Goal: Check status

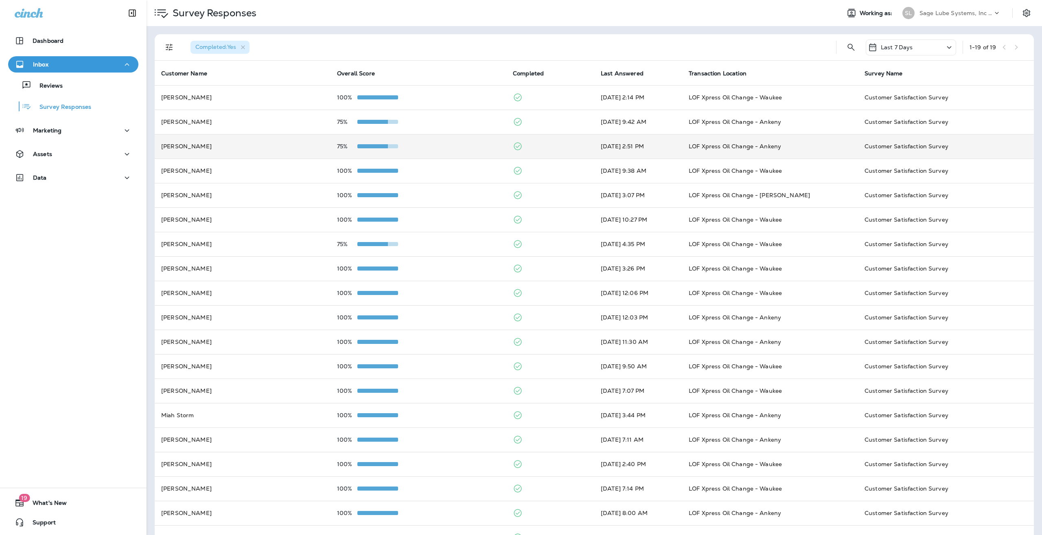
click at [362, 149] on td "75%" at bounding box center [419, 146] width 176 height 24
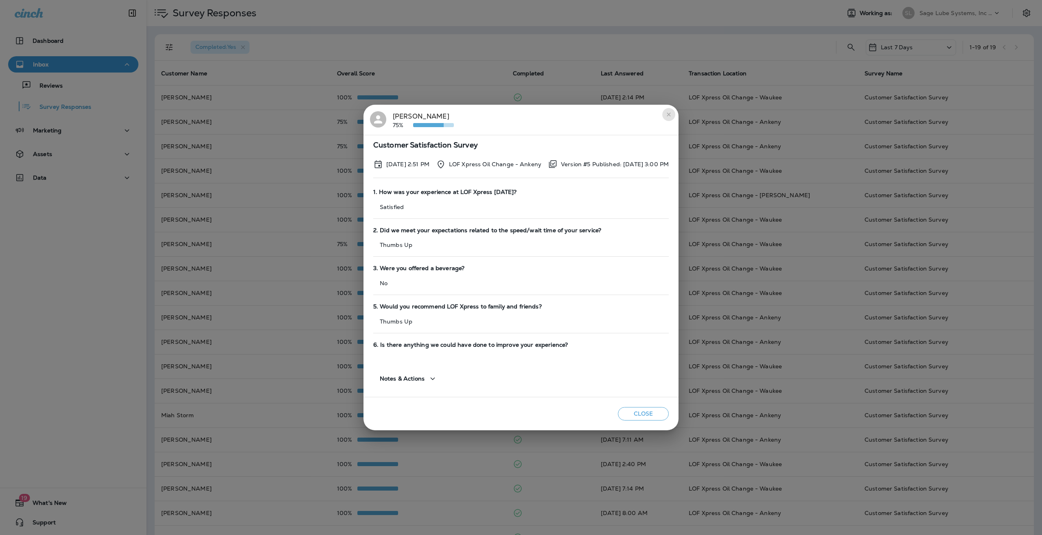
click at [672, 113] on icon "close" at bounding box center [669, 114] width 7 height 7
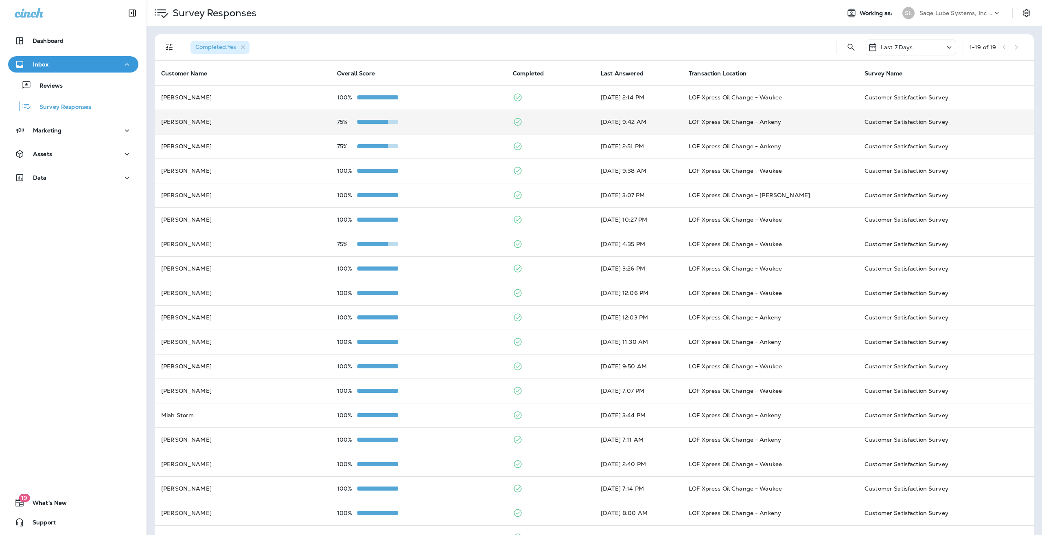
click at [242, 125] on td "[PERSON_NAME]" at bounding box center [243, 122] width 176 height 24
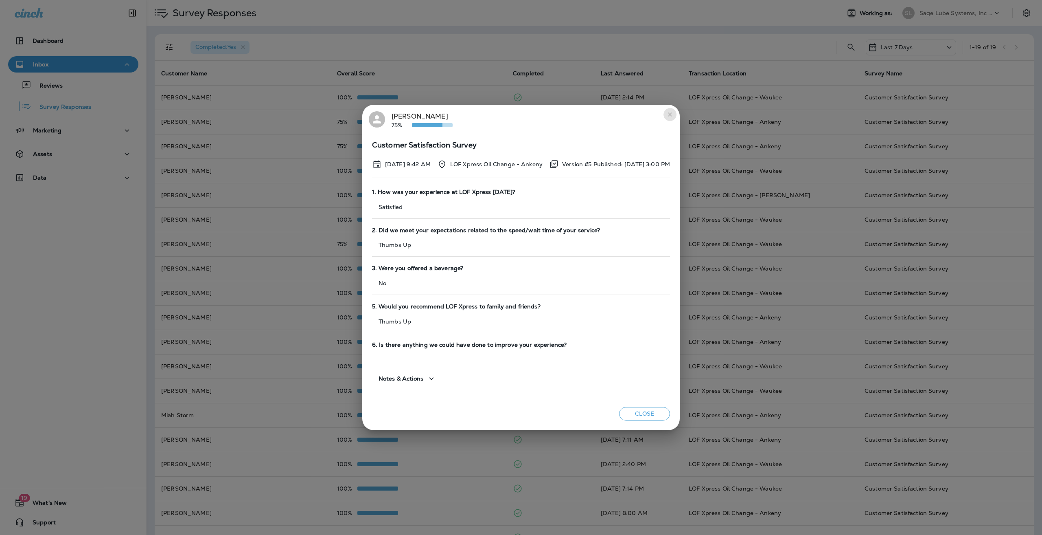
click at [673, 118] on icon "close" at bounding box center [670, 114] width 7 height 7
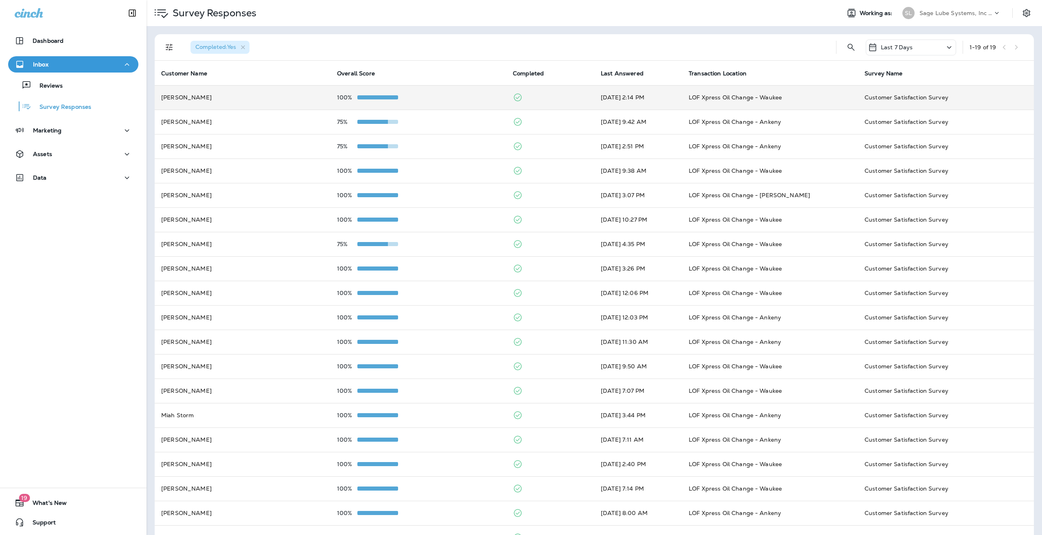
click at [213, 107] on td "[PERSON_NAME]" at bounding box center [243, 97] width 176 height 24
